Goal: Information Seeking & Learning: Learn about a topic

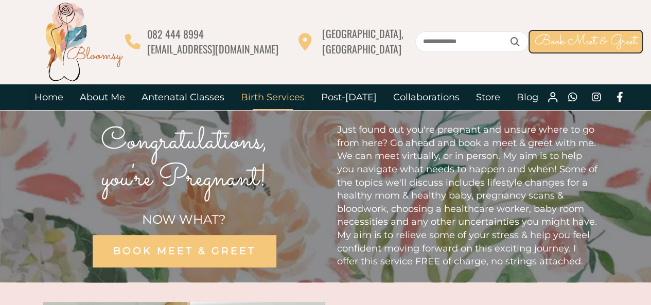
click at [269, 93] on link "Birth Services" at bounding box center [273, 97] width 80 height 26
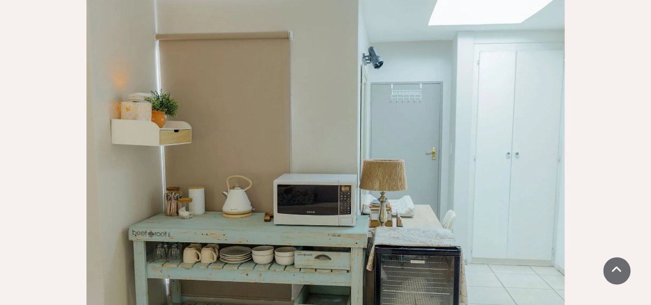
scroll to position [1150, 0]
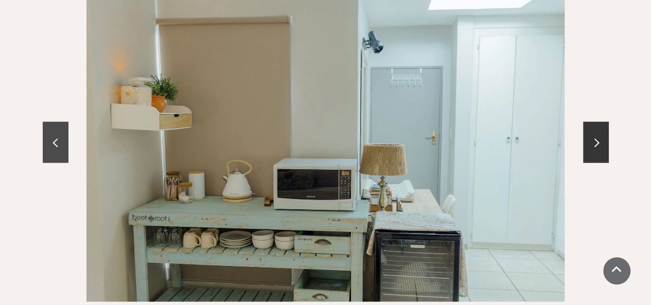
click at [63, 129] on link at bounding box center [56, 142] width 26 height 41
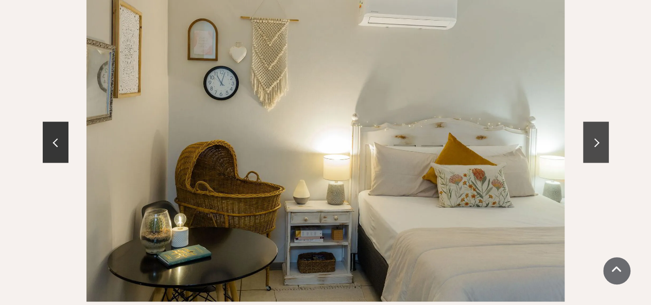
click at [588, 127] on link at bounding box center [596, 142] width 26 height 41
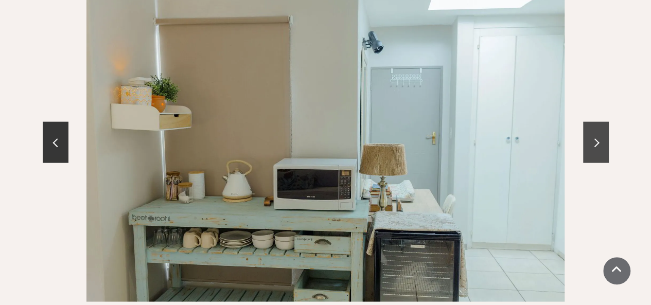
click at [588, 127] on link at bounding box center [596, 142] width 26 height 41
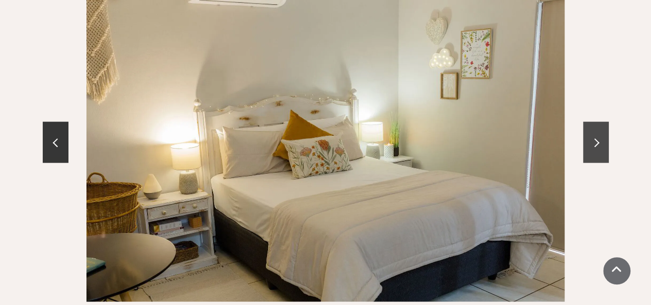
click at [605, 129] on link at bounding box center [596, 142] width 26 height 41
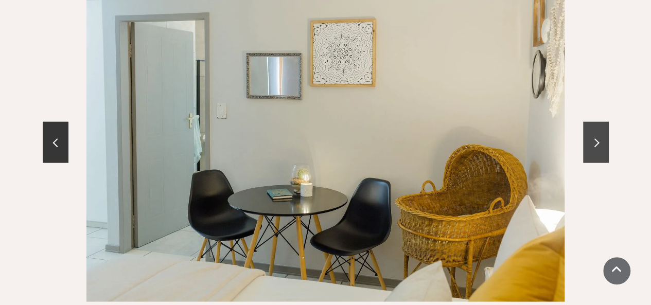
click at [605, 129] on link at bounding box center [596, 142] width 26 height 41
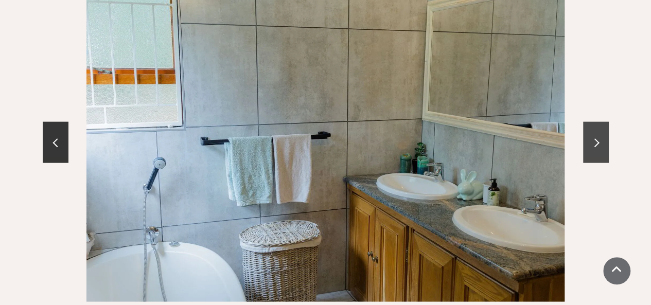
click at [605, 129] on link at bounding box center [596, 142] width 26 height 41
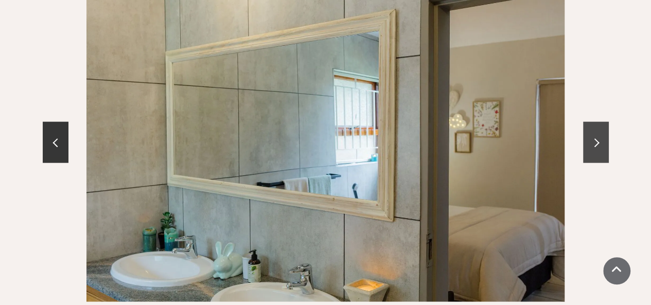
click at [605, 129] on link at bounding box center [596, 142] width 26 height 41
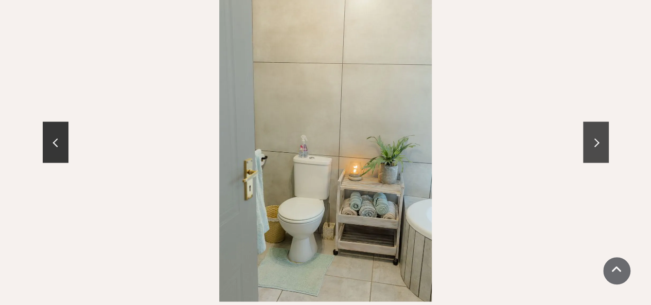
click at [605, 129] on link at bounding box center [596, 142] width 26 height 41
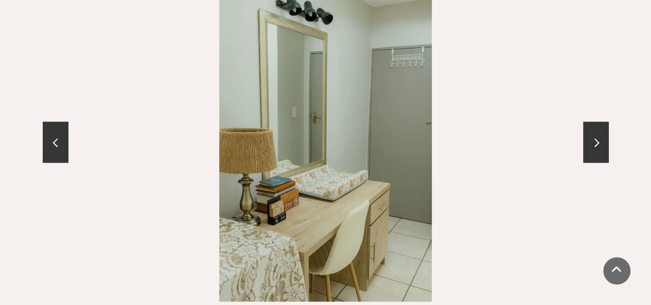
click at [388, 221] on div at bounding box center [326, 143] width 566 height 319
click at [591, 129] on link at bounding box center [596, 142] width 26 height 41
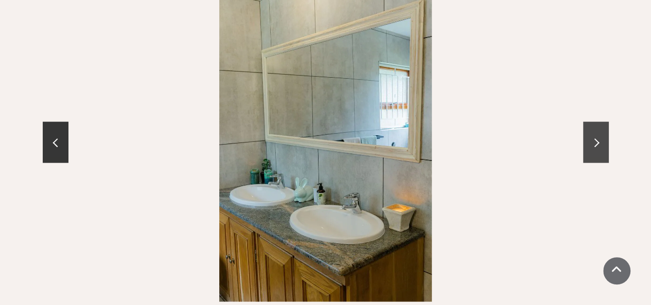
click at [591, 129] on link at bounding box center [596, 142] width 26 height 41
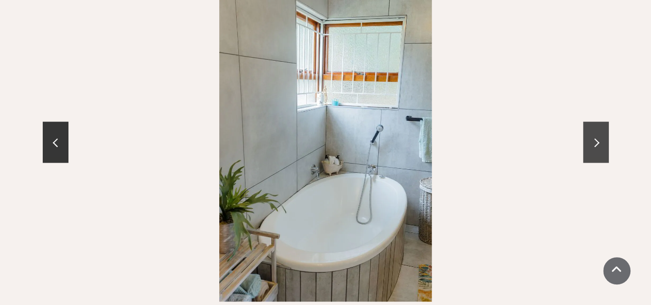
click at [591, 129] on link at bounding box center [596, 142] width 26 height 41
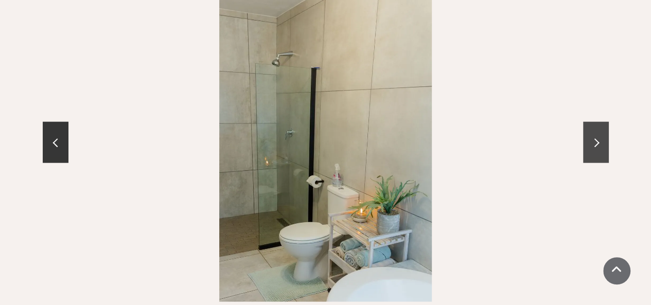
click at [591, 129] on link at bounding box center [596, 142] width 26 height 41
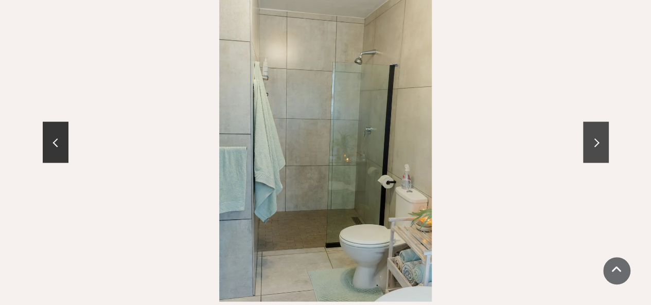
click at [598, 128] on link at bounding box center [596, 142] width 26 height 41
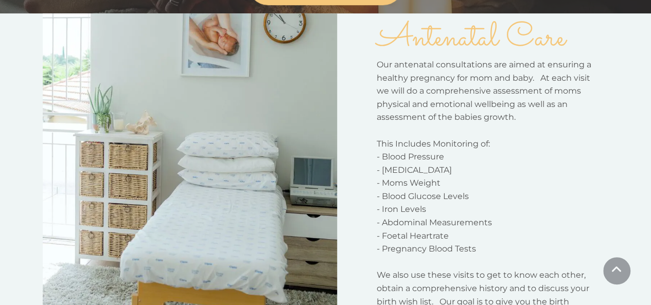
scroll to position [39, 0]
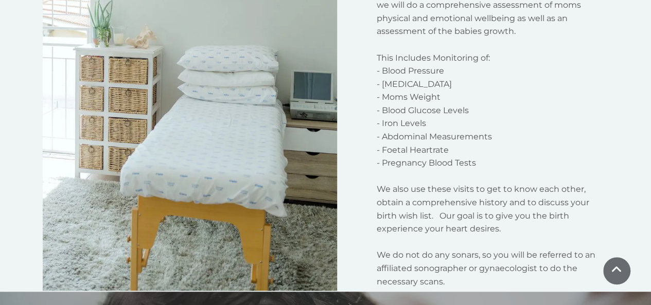
scroll to position [400, 0]
